Goal: Transaction & Acquisition: Purchase product/service

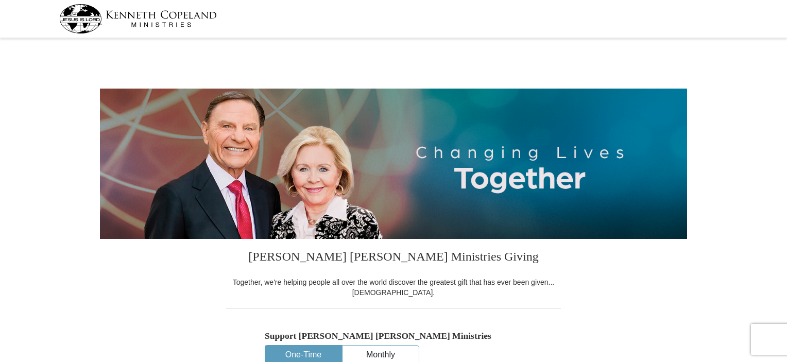
select select "OH"
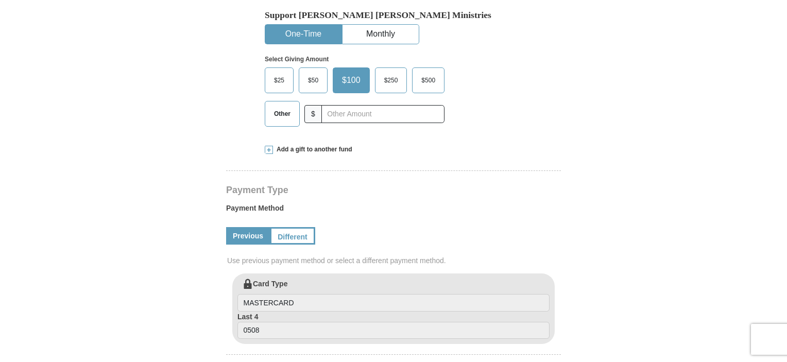
scroll to position [321, 0]
click at [289, 116] on span "Other" at bounding box center [282, 113] width 27 height 15
click at [0, 0] on input "Other" at bounding box center [0, 0] width 0 height 0
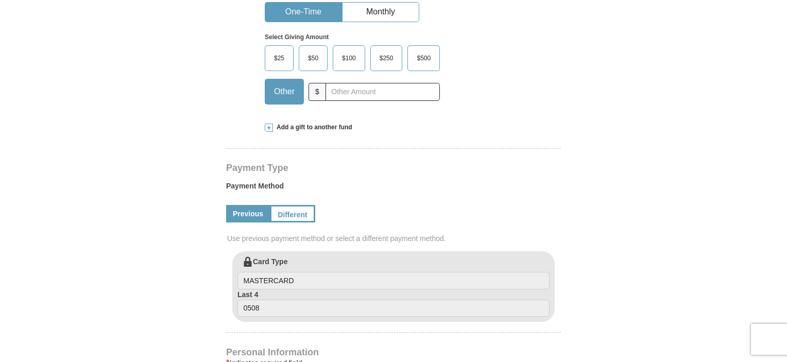
scroll to position [344, 0]
drag, startPoint x: 367, startPoint y: 131, endPoint x: 268, endPoint y: 123, distance: 99.2
click at [268, 123] on span at bounding box center [269, 127] width 8 height 8
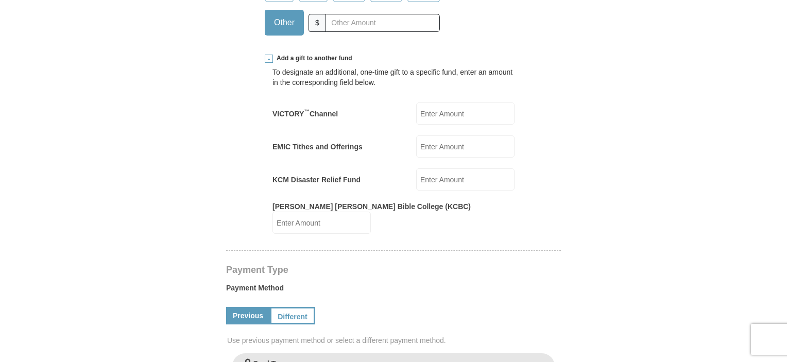
scroll to position [413, 0]
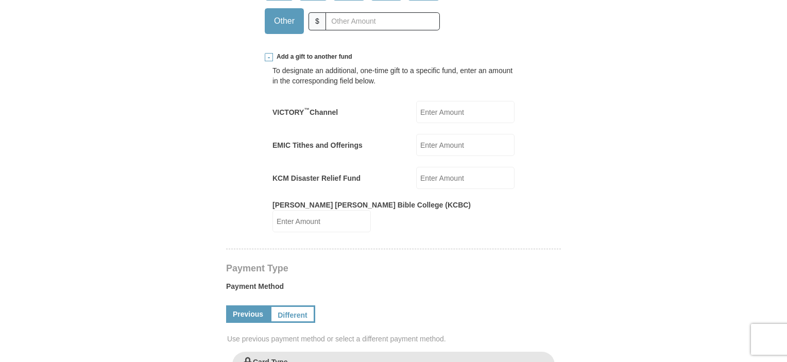
click at [441, 113] on input "VICTORY ™ Channel" at bounding box center [465, 112] width 98 height 22
type input "2"
click at [433, 151] on input "EMIC Tithes and Offerings" at bounding box center [465, 145] width 98 height 22
type input "2"
click at [427, 179] on input "KCM Disaster Relief Fund" at bounding box center [465, 178] width 98 height 22
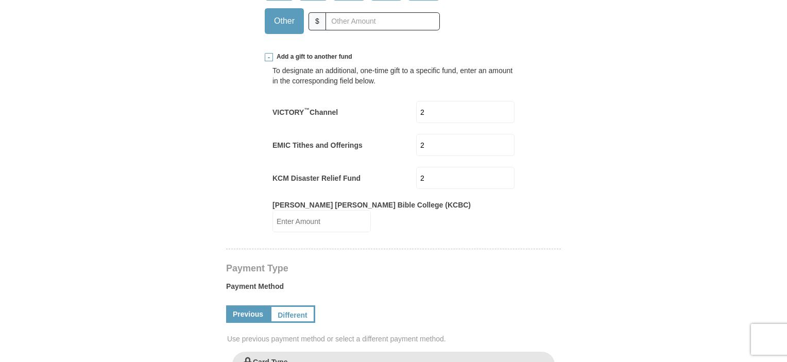
type input "2"
click at [371, 212] on input "[PERSON_NAME] [PERSON_NAME] Bible College (KCBC)" at bounding box center [321, 221] width 98 height 22
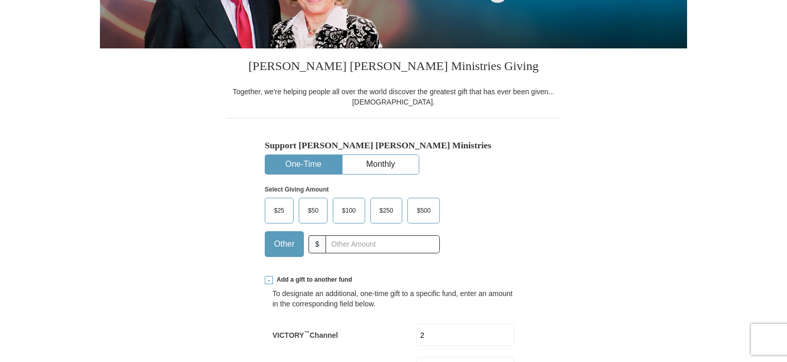
scroll to position [198, 0]
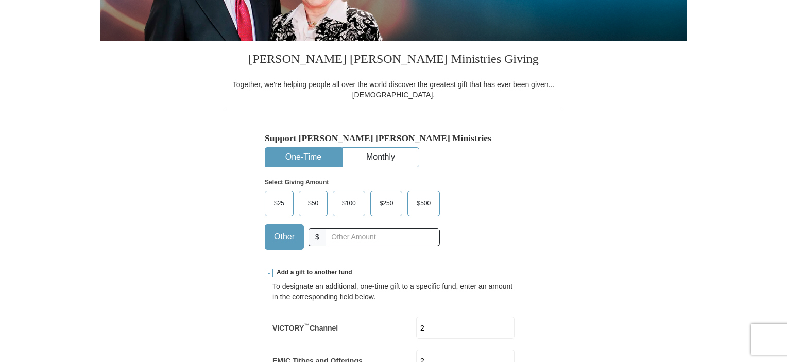
type input "2"
click at [350, 237] on input "text" at bounding box center [382, 237] width 114 height 18
type input "3"
type input "4"
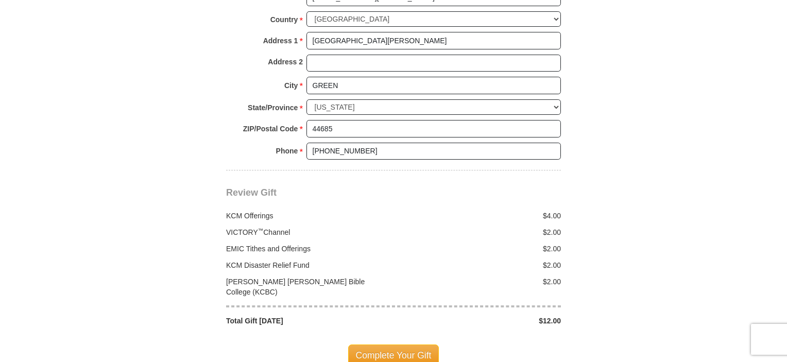
scroll to position [966, 0]
click at [413, 346] on span "Complete Your Gift" at bounding box center [393, 357] width 91 height 22
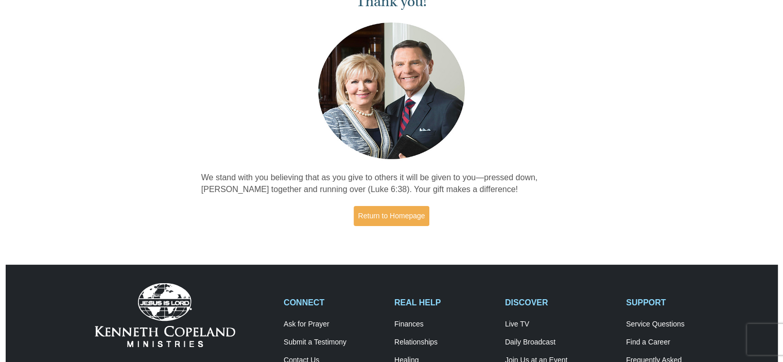
scroll to position [63, 0]
